Goal: Information Seeking & Learning: Find specific fact

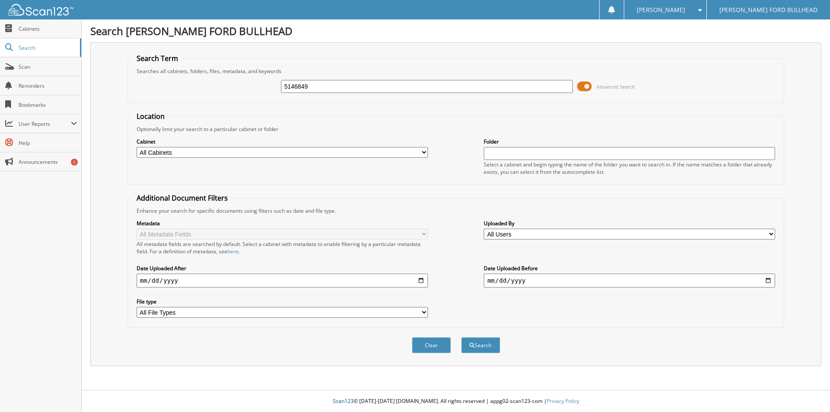
type input "5146849"
click at [461, 337] on button "Search" at bounding box center [480, 345] width 39 height 16
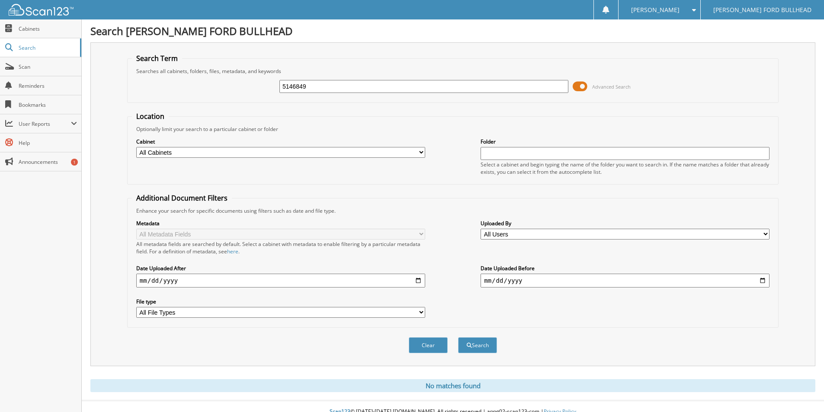
click at [316, 83] on input "5146849" at bounding box center [423, 86] width 289 height 13
click at [458, 337] on button "Search" at bounding box center [477, 345] width 39 height 16
